Goal: Transaction & Acquisition: Purchase product/service

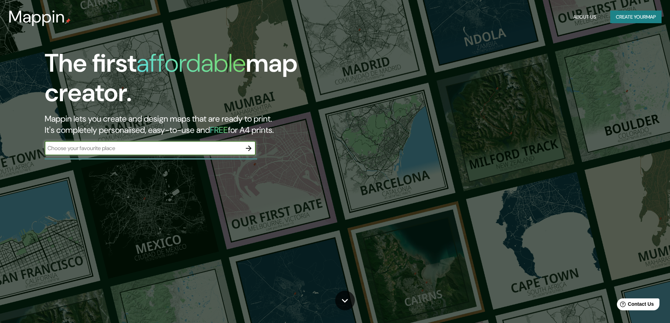
click at [107, 147] on input "text" at bounding box center [143, 148] width 197 height 8
click at [127, 147] on input "text" at bounding box center [143, 148] width 197 height 8
type input "Burriana"
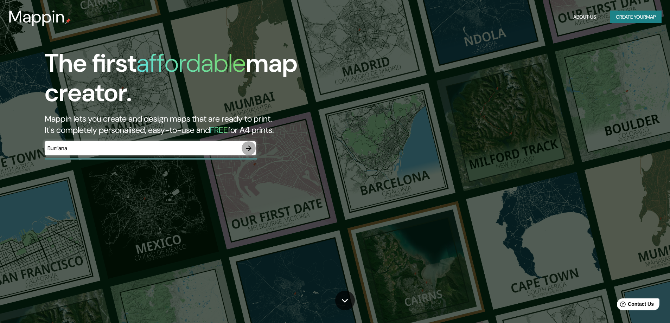
click at [247, 147] on icon "button" at bounding box center [248, 148] width 8 height 8
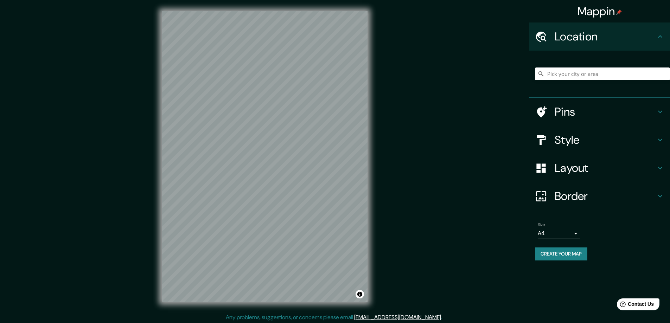
click at [589, 144] on h4 "Style" at bounding box center [604, 140] width 101 height 14
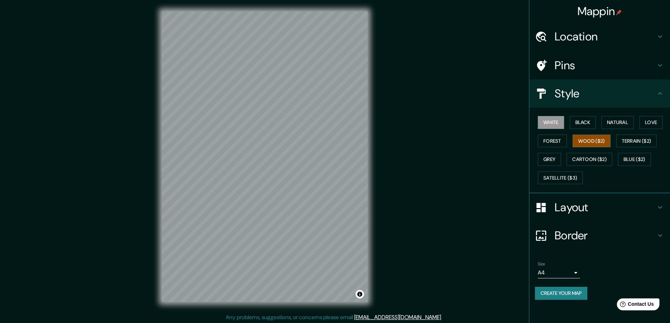
click at [604, 141] on button "Wood ($2)" at bounding box center [591, 141] width 38 height 13
click at [553, 142] on button "Forest" at bounding box center [551, 141] width 29 height 13
click at [548, 159] on button "Grey" at bounding box center [548, 159] width 23 height 13
click at [550, 268] on body "Mappin Location Pins Style White Black Natural Love Forest Wood ($2) Terrain ($…" at bounding box center [335, 161] width 670 height 323
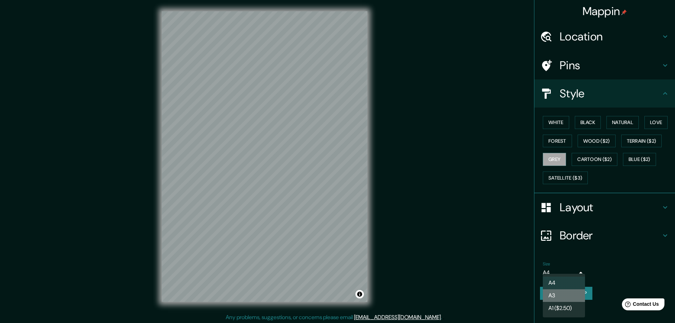
click at [556, 295] on li "A3" at bounding box center [564, 295] width 42 height 13
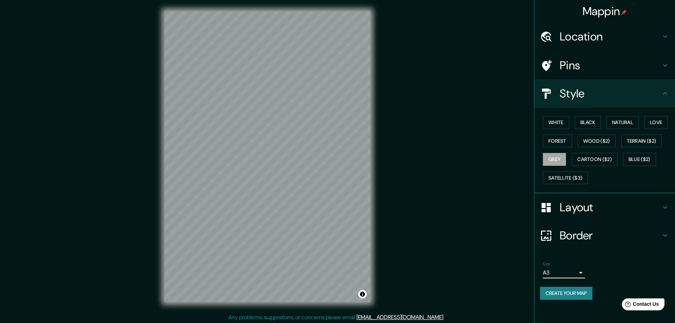
click at [566, 271] on body "Mappin Location Pins Style White Black Natural Love Forest Wood ($2) Terrain ($…" at bounding box center [337, 161] width 675 height 323
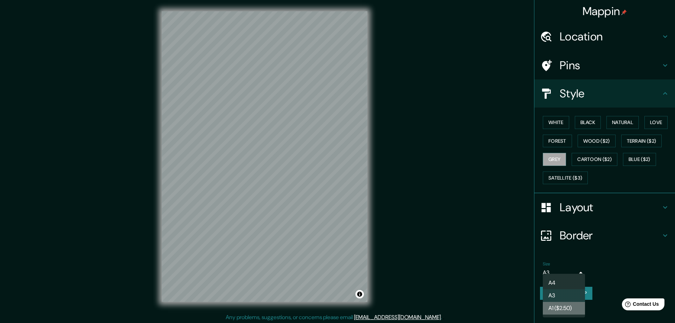
click at [555, 310] on li "A1 ($2.50)" at bounding box center [564, 308] width 42 height 13
click at [552, 275] on body "Mappin Location Pins Style White Black Natural Love Forest Wood ($2) Terrain ($…" at bounding box center [337, 161] width 675 height 323
click at [557, 295] on li "A3" at bounding box center [564, 295] width 42 height 13
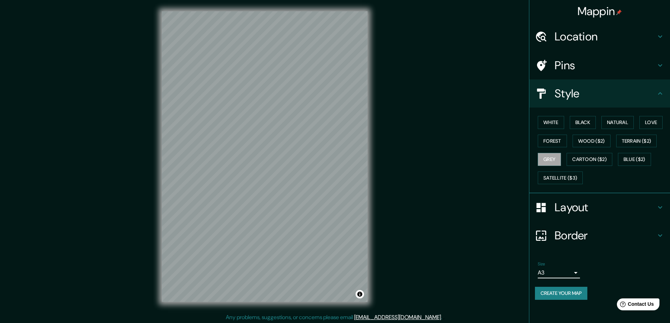
click at [580, 246] on div "Border" at bounding box center [599, 235] width 141 height 28
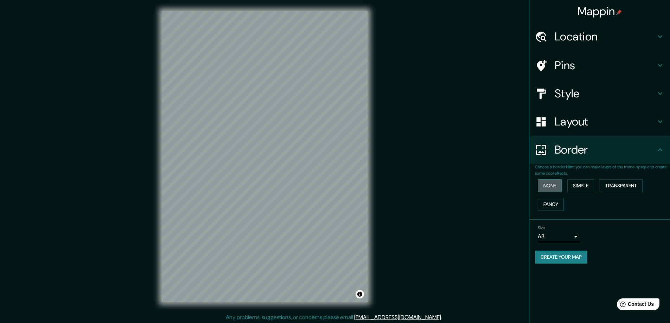
click at [554, 183] on button "None" at bounding box center [549, 185] width 24 height 13
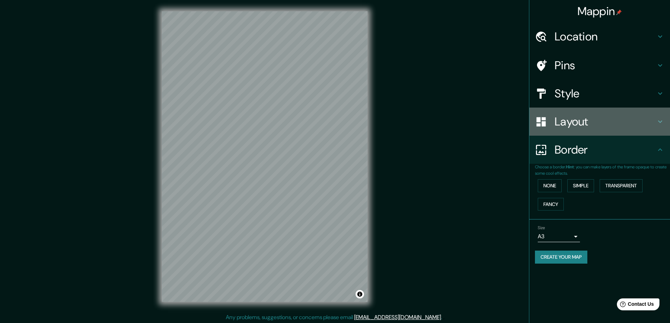
click at [593, 123] on h4 "Layout" at bounding box center [604, 122] width 101 height 14
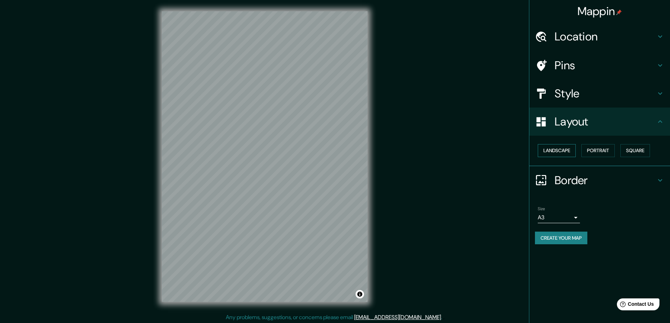
click at [565, 151] on button "Landscape" at bounding box center [556, 150] width 38 height 13
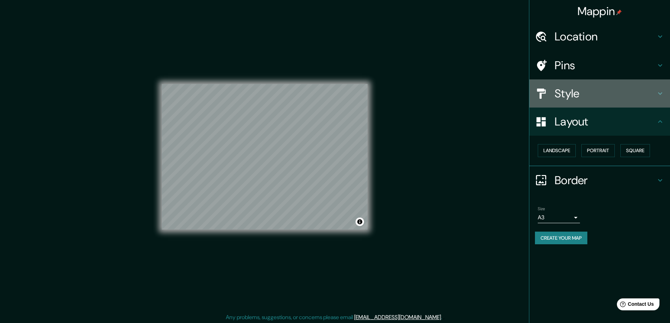
click at [567, 104] on div "Style" at bounding box center [599, 93] width 141 height 28
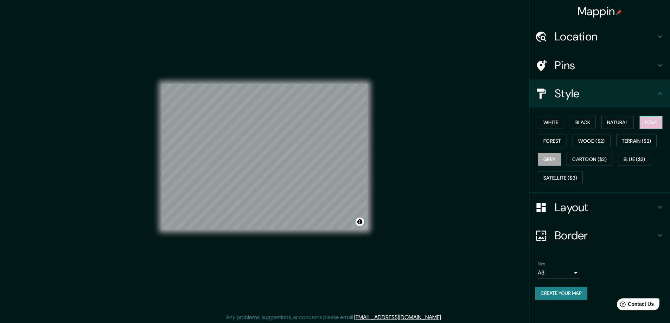
click at [651, 127] on button "Love" at bounding box center [650, 122] width 23 height 13
click at [614, 121] on button "Natural" at bounding box center [617, 122] width 32 height 13
click at [587, 120] on button "Black" at bounding box center [582, 122] width 26 height 13
click at [545, 121] on button "White" at bounding box center [550, 122] width 26 height 13
click at [563, 145] on button "Forest" at bounding box center [551, 141] width 29 height 13
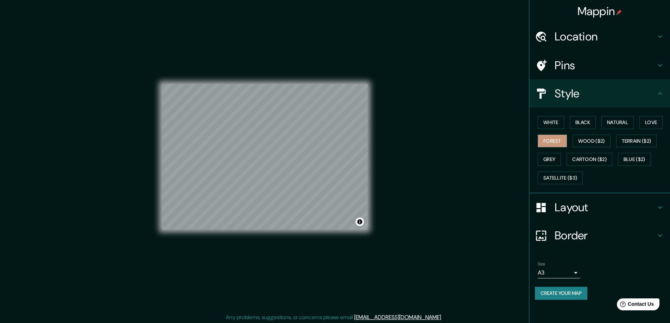
drag, startPoint x: 160, startPoint y: 148, endPoint x: 420, endPoint y: 198, distance: 264.5
click at [421, 198] on div "Mappin Location Pins Style White Black Natural Love Forest Wood ($2) Terrain ($…" at bounding box center [335, 162] width 670 height 324
click at [556, 295] on button "Create your map" at bounding box center [561, 293] width 52 height 13
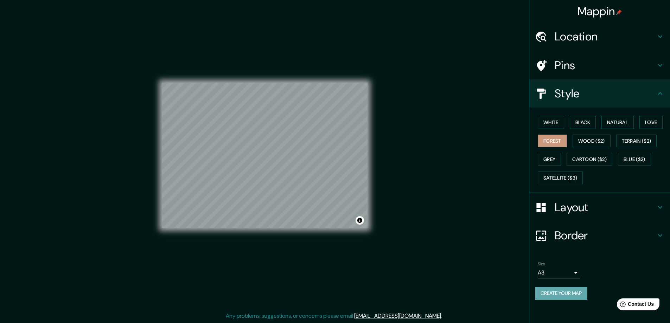
click at [568, 289] on button "Create your map" at bounding box center [561, 293] width 52 height 13
click at [571, 295] on button "Create your map" at bounding box center [561, 293] width 52 height 13
click at [363, 220] on button "Toggle attribution" at bounding box center [359, 220] width 8 height 8
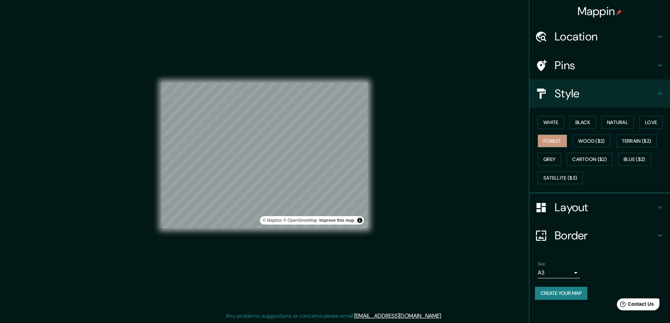
click at [389, 225] on div "Mappin Location Pins Style White Black Natural Love Forest Wood ($2) Terrain ($…" at bounding box center [335, 161] width 670 height 324
click at [544, 295] on button "Create your map" at bounding box center [561, 293] width 52 height 13
click at [544, 295] on div "Create your map" at bounding box center [599, 293] width 129 height 13
click at [558, 272] on body "Mappin Location Pins Style White Black Natural Love Forest Wood ($2) Terrain ($…" at bounding box center [335, 160] width 670 height 323
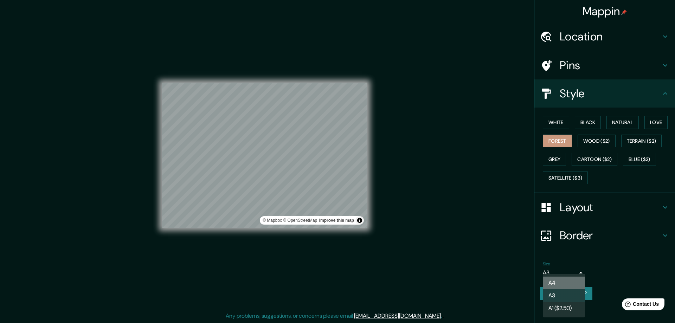
click at [556, 277] on li "A4" at bounding box center [564, 283] width 42 height 13
type input "single"
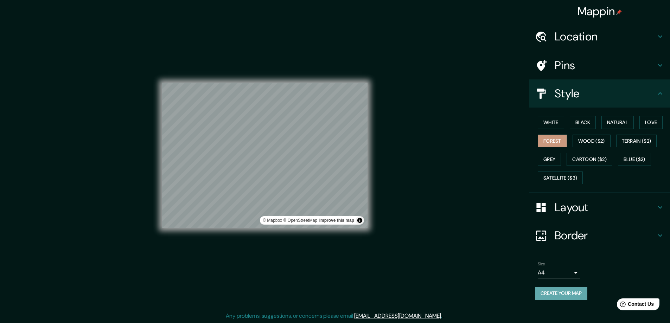
click at [563, 291] on button "Create your map" at bounding box center [561, 293] width 52 height 13
click at [563, 291] on div "Create your map" at bounding box center [599, 293] width 129 height 13
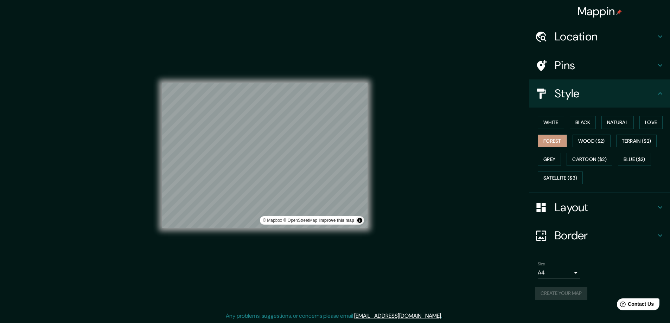
click at [563, 291] on div "Create your map" at bounding box center [599, 293] width 129 height 13
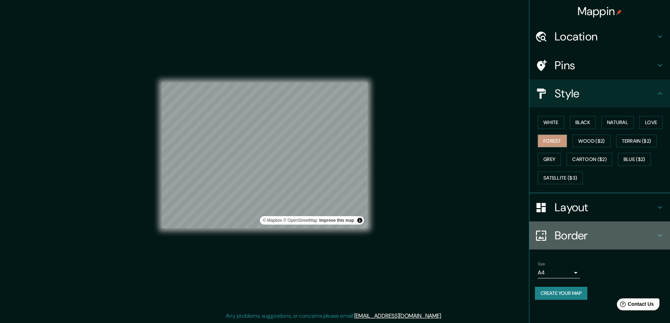
click at [568, 230] on h4 "Border" at bounding box center [604, 235] width 101 height 14
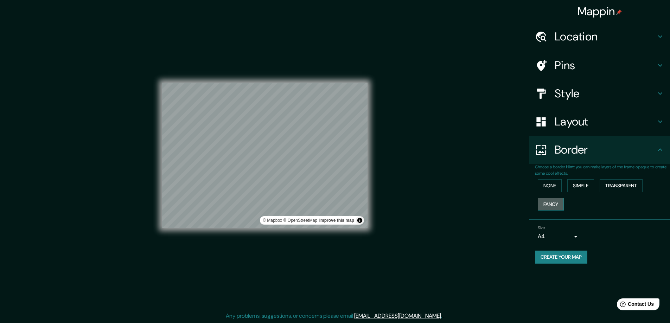
click at [551, 206] on button "Fancy" at bounding box center [550, 204] width 26 height 13
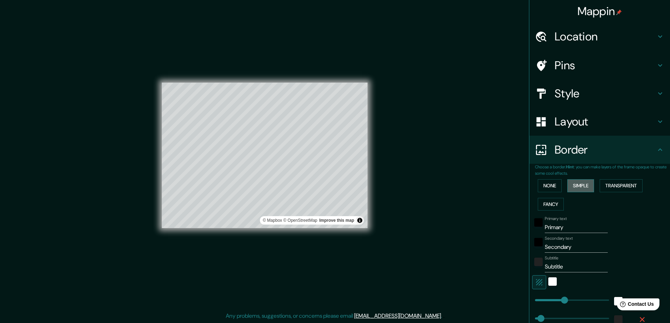
click at [577, 188] on button "Simple" at bounding box center [580, 185] width 27 height 13
click at [553, 187] on button "None" at bounding box center [549, 185] width 24 height 13
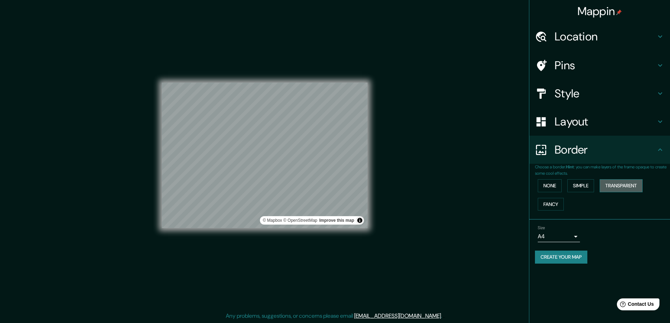
click at [603, 185] on button "Transparent" at bounding box center [620, 185] width 43 height 13
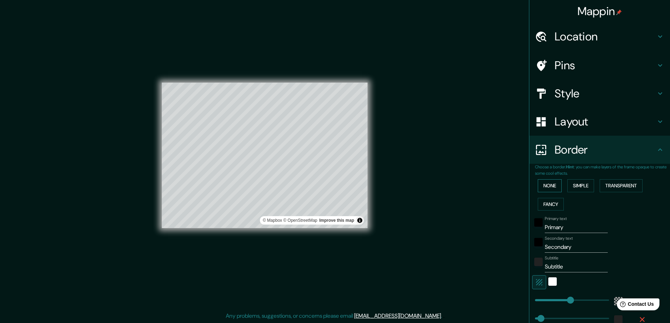
click at [551, 187] on button "None" at bounding box center [549, 185] width 24 height 13
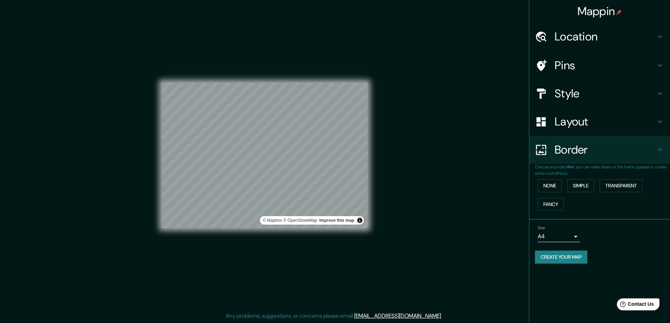
drag, startPoint x: 569, startPoint y: 250, endPoint x: 586, endPoint y: 211, distance: 42.2
click at [570, 246] on div "Size A4 single Create your map" at bounding box center [599, 245] width 129 height 47
click at [583, 186] on button "Simple" at bounding box center [580, 185] width 27 height 13
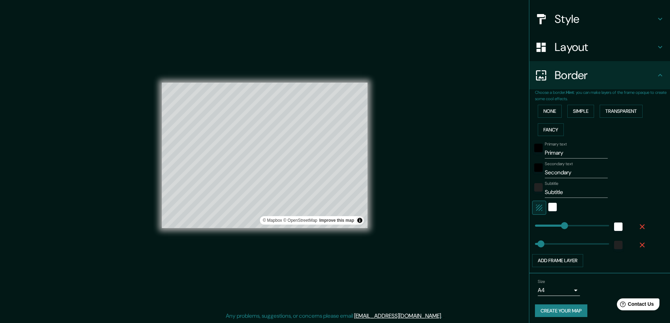
scroll to position [77, 0]
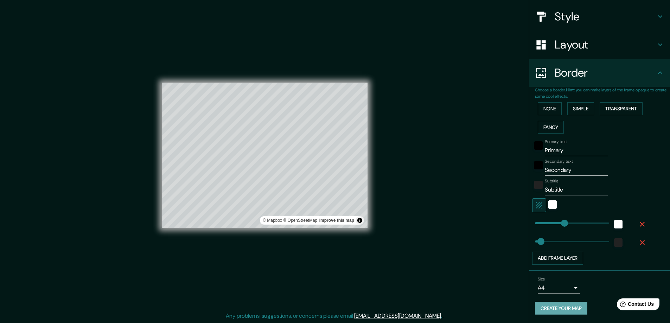
click at [558, 309] on button "Create your map" at bounding box center [561, 308] width 52 height 13
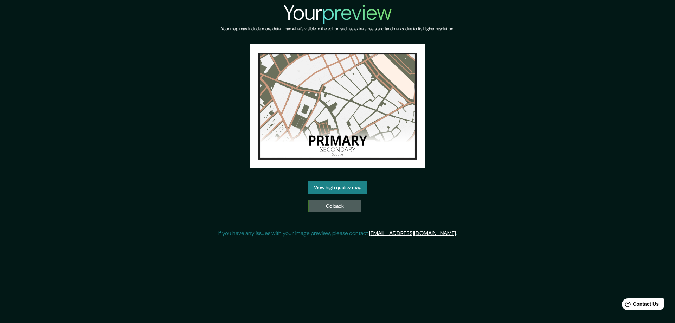
click at [348, 202] on link "Go back" at bounding box center [334, 206] width 53 height 13
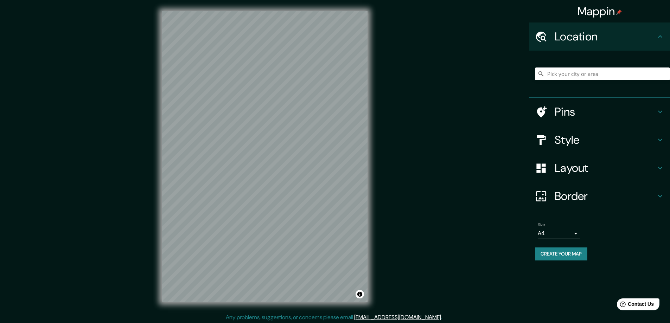
click at [571, 172] on h4 "Layout" at bounding box center [604, 168] width 101 height 14
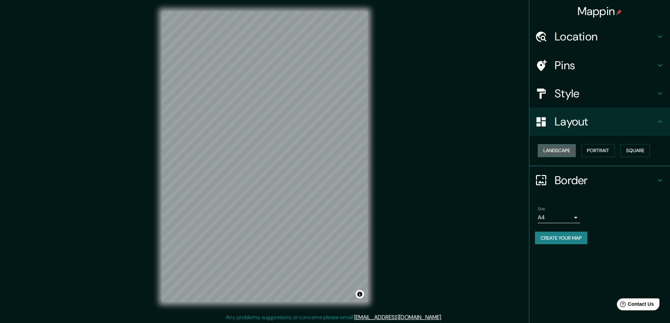
click at [559, 150] on button "Landscape" at bounding box center [556, 150] width 38 height 13
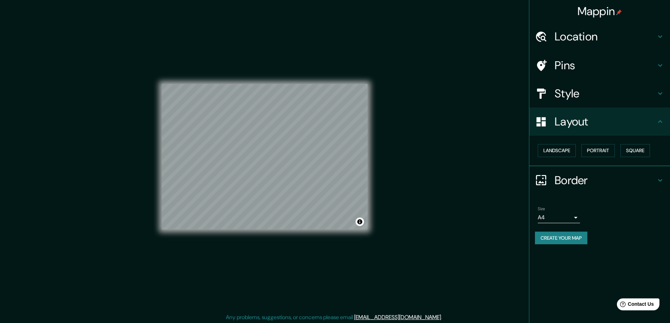
drag, startPoint x: 566, startPoint y: 96, endPoint x: 561, endPoint y: 98, distance: 5.4
click at [564, 96] on h4 "Style" at bounding box center [604, 93] width 101 height 14
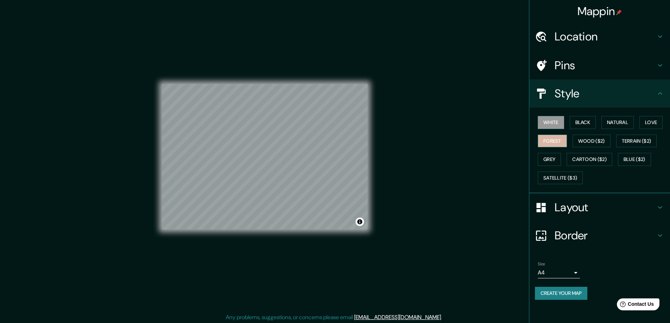
click at [551, 140] on button "Forest" at bounding box center [551, 141] width 29 height 13
click at [570, 288] on button "Create your map" at bounding box center [561, 293] width 52 height 13
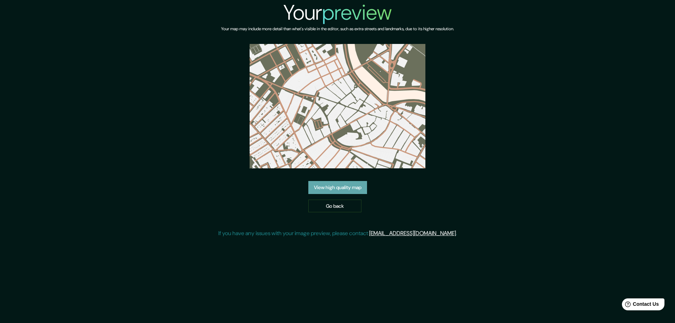
click at [336, 188] on link "View high quality map" at bounding box center [337, 187] width 59 height 13
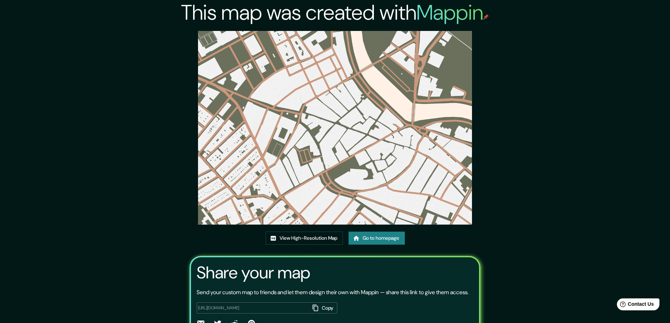
scroll to position [46, 0]
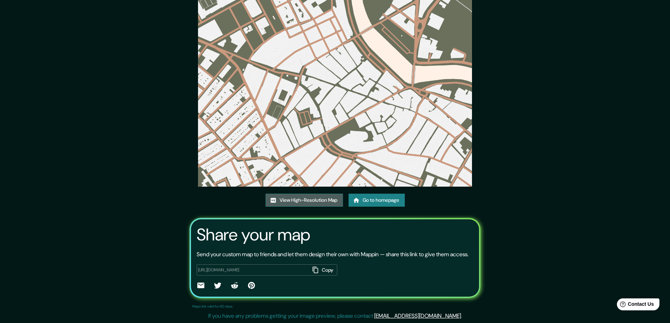
click at [290, 194] on link "View High-Resolution Map" at bounding box center [303, 200] width 77 height 13
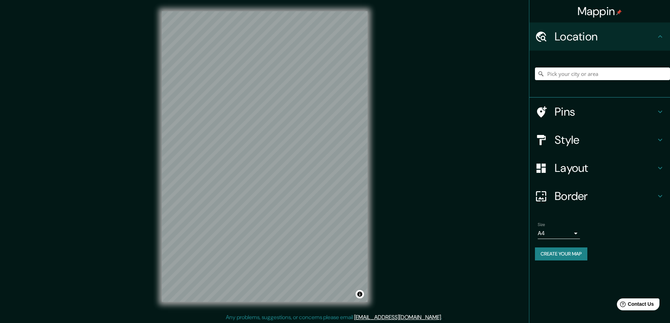
click at [466, 119] on div "Mappin Location Pins Style Layout Border Choose a border. Hint : you can make l…" at bounding box center [335, 162] width 670 height 324
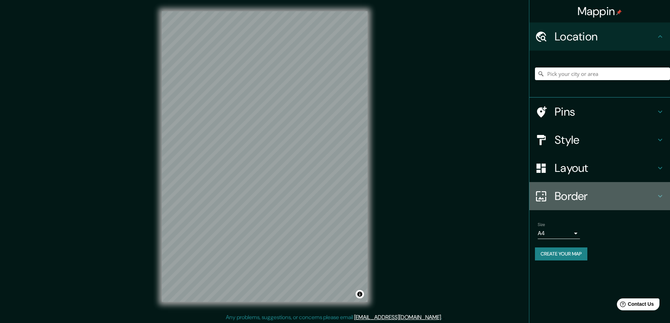
click at [575, 193] on h4 "Border" at bounding box center [604, 196] width 101 height 14
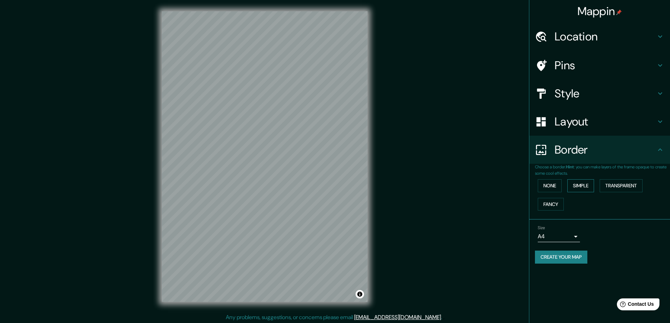
click at [576, 186] on button "Simple" at bounding box center [580, 185] width 27 height 13
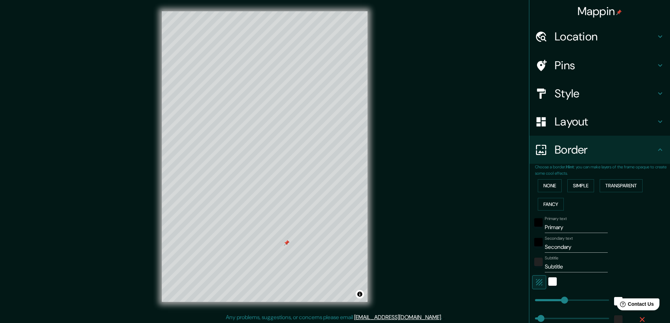
click at [576, 226] on input "Primary" at bounding box center [575, 227] width 63 height 11
type input "La"
type input "47"
type input "La nostra ciu"
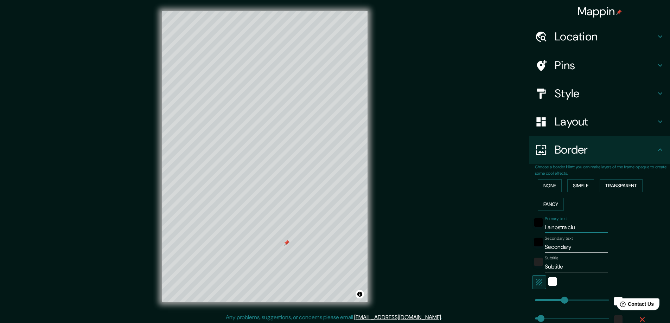
type input "47"
type input "La nostra c"
type input "47"
type input "L"
type input "47"
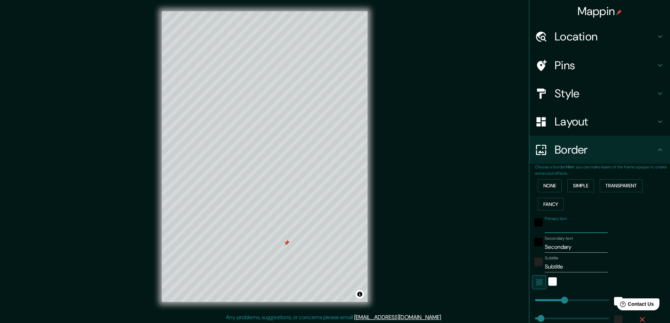
click at [557, 88] on h4 "Style" at bounding box center [604, 93] width 101 height 14
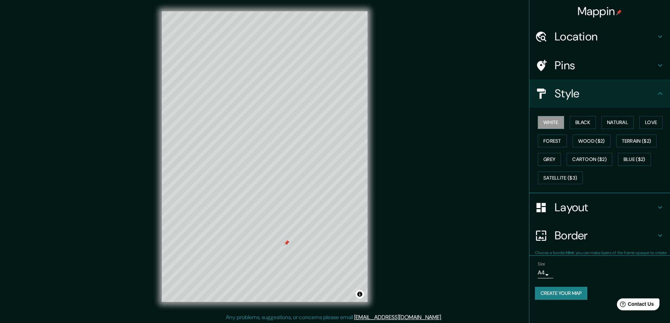
type input "47"
click at [553, 140] on button "Forest" at bounding box center [551, 141] width 29 height 13
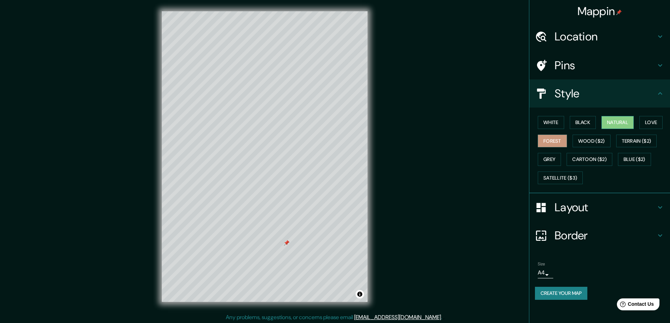
click at [620, 117] on button "Natural" at bounding box center [617, 122] width 32 height 13
click at [643, 120] on button "Love" at bounding box center [650, 122] width 23 height 13
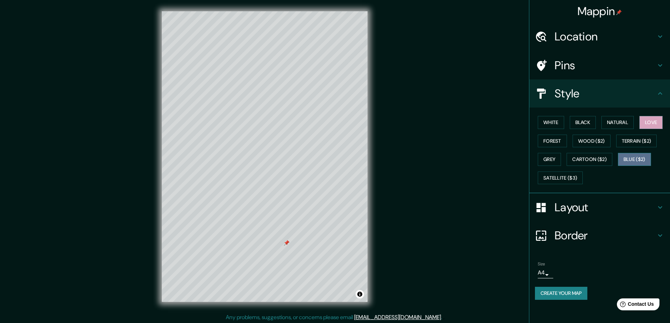
click at [626, 158] on button "Blue ($2)" at bounding box center [633, 159] width 33 height 13
click at [575, 177] on button "Satellite ($3)" at bounding box center [559, 178] width 45 height 13
drag, startPoint x: 299, startPoint y: 252, endPoint x: 290, endPoint y: 257, distance: 9.8
click at [290, 257] on div at bounding box center [290, 256] width 6 height 6
